Goal: Information Seeking & Learning: Learn about a topic

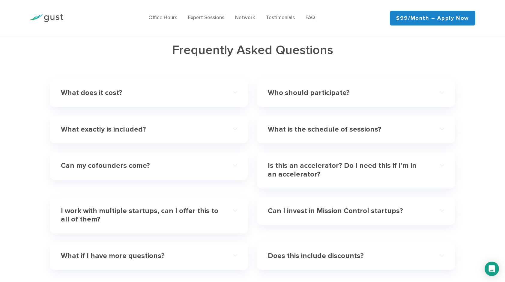
scroll to position [1709, 0]
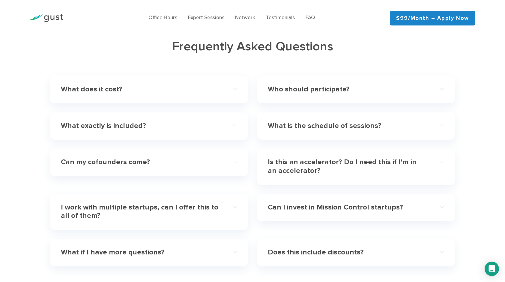
click at [171, 98] on div "What does it cost?" at bounding box center [149, 89] width 176 height 18
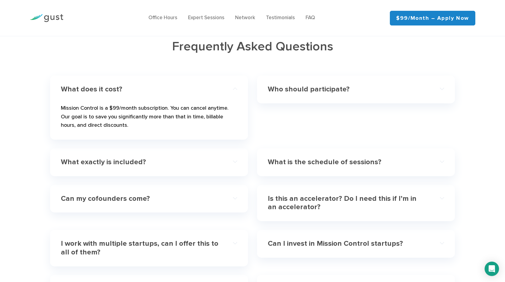
click at [167, 159] on h4 "What exactly is included?" at bounding box center [140, 162] width 159 height 9
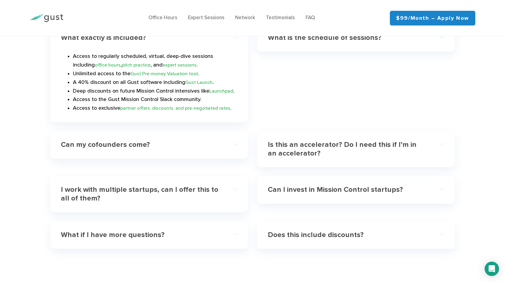
scroll to position [1799, 0]
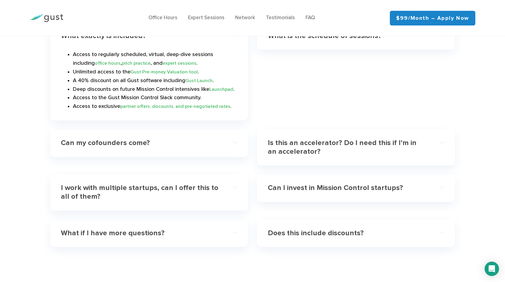
click at [187, 148] on h4 "Can my cofounders come?" at bounding box center [140, 143] width 159 height 9
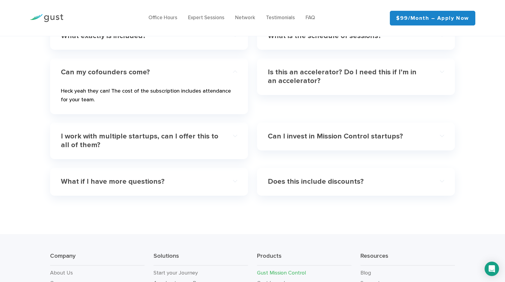
click at [202, 138] on h4 "I work with multiple startups, can I offer this to all of them?" at bounding box center [140, 140] width 159 height 17
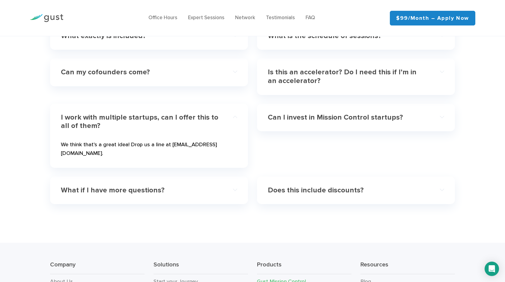
click at [212, 181] on div "What if I have more questions?" at bounding box center [149, 190] width 176 height 18
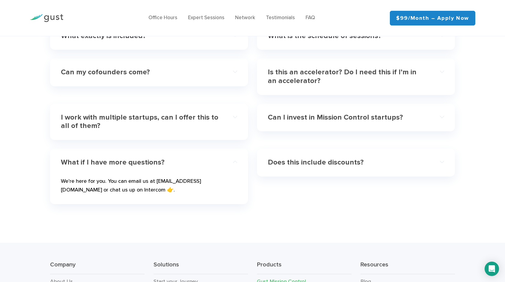
click at [390, 162] on h4 "Does this include discounts?" at bounding box center [347, 162] width 159 height 9
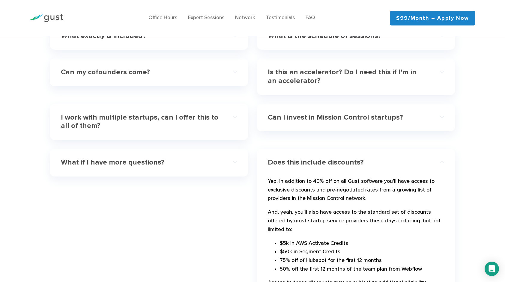
click at [425, 122] on div "Can I invest in Mission Control startups?" at bounding box center [356, 118] width 176 height 18
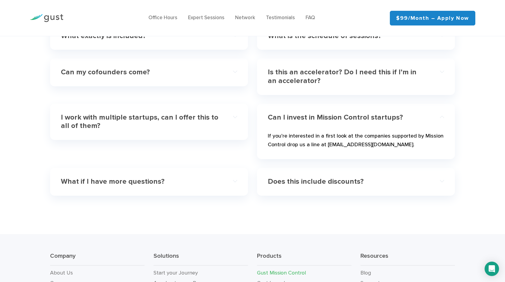
click at [423, 80] on h4 "Is this an accelerator? Do I need this if I’m in an accelerator?" at bounding box center [347, 76] width 159 height 17
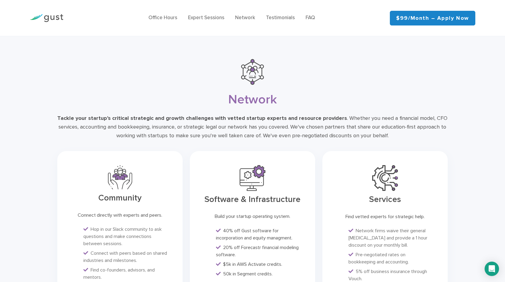
scroll to position [1349, 0]
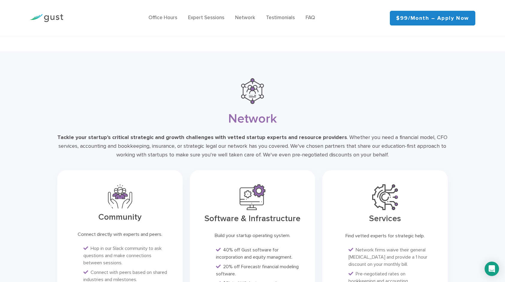
click at [48, 18] on img at bounding box center [47, 18] width 34 height 8
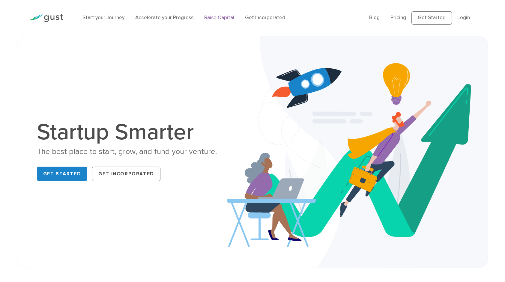
click at [220, 18] on link "Raise Capital" at bounding box center [219, 18] width 30 height 6
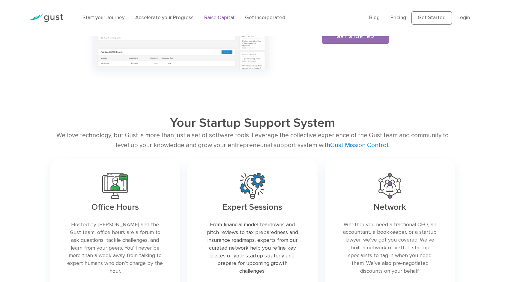
scroll to position [840, 0]
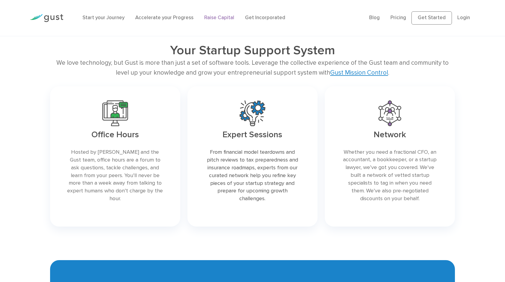
click at [400, 13] on ul "Blog FAQ Pricing Get Started Login Login" at bounding box center [422, 17] width 106 height 13
click at [399, 16] on link "Pricing" at bounding box center [398, 18] width 16 height 6
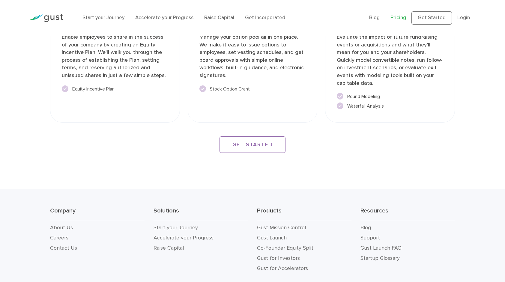
scroll to position [960, 0]
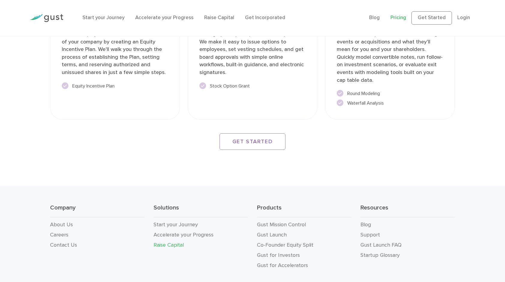
click at [170, 247] on link "Raise Capital" at bounding box center [169, 245] width 30 height 6
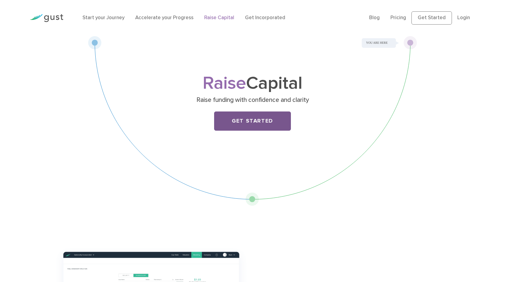
click at [242, 117] on link "Get Started" at bounding box center [252, 121] width 77 height 19
